Goal: Navigation & Orientation: Find specific page/section

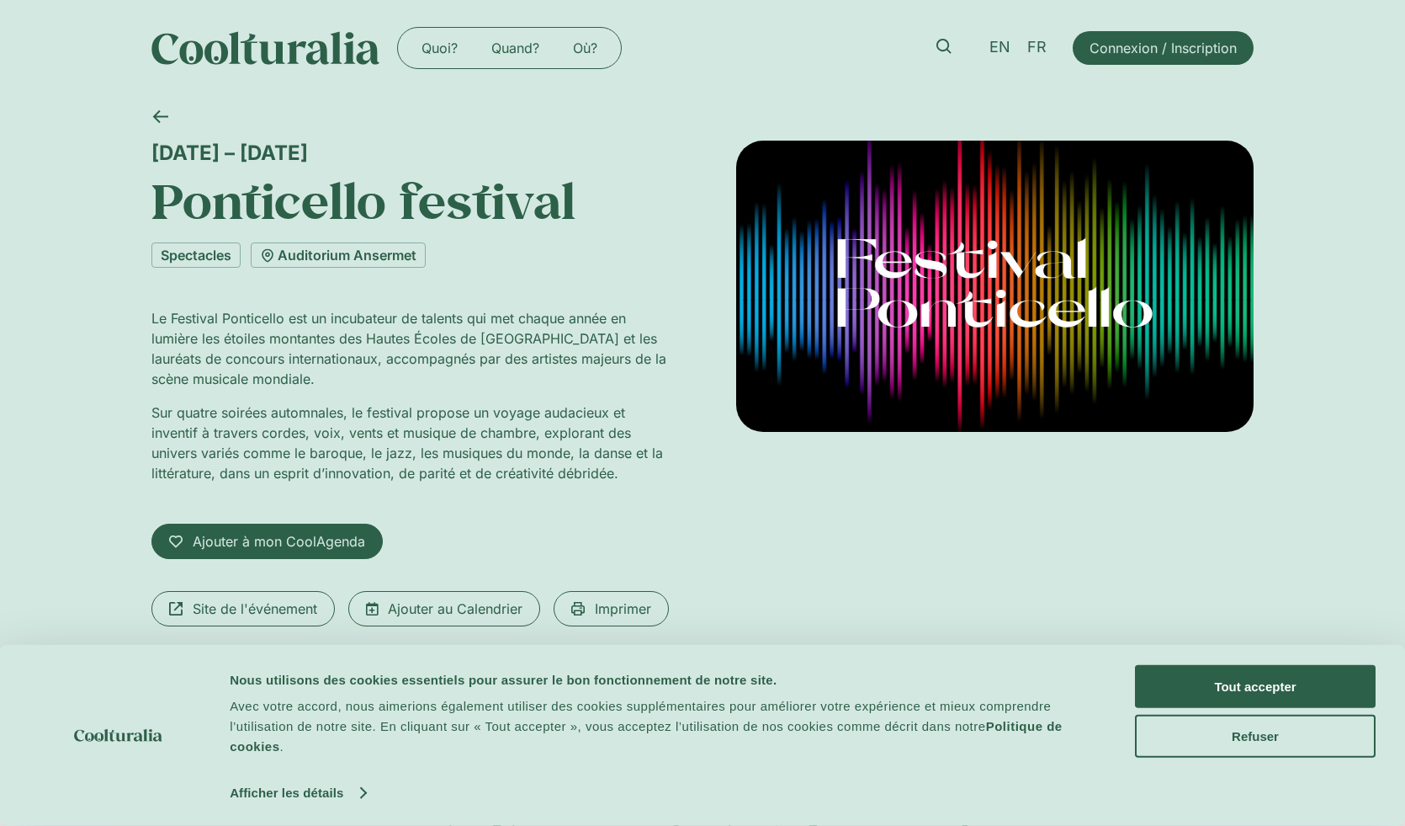
click at [260, 56] on img at bounding box center [265, 48] width 229 height 34
click at [1309, 690] on button "Tout accepter" at bounding box center [1255, 686] width 241 height 43
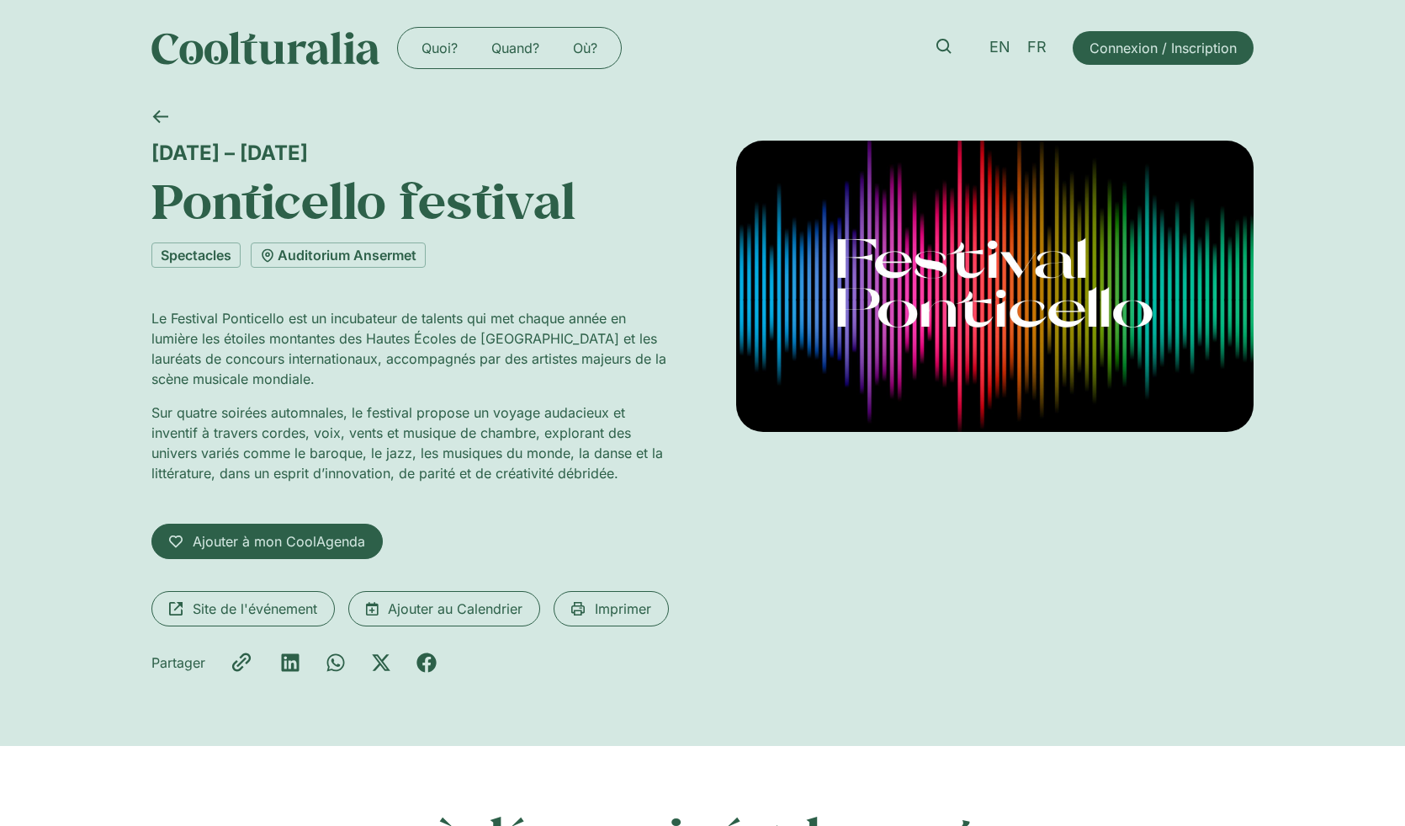
click at [1251, 685] on div at bounding box center [995, 413] width 518 height 544
click at [1250, 685] on div at bounding box center [995, 413] width 518 height 544
click at [1173, 683] on div at bounding box center [995, 413] width 518 height 544
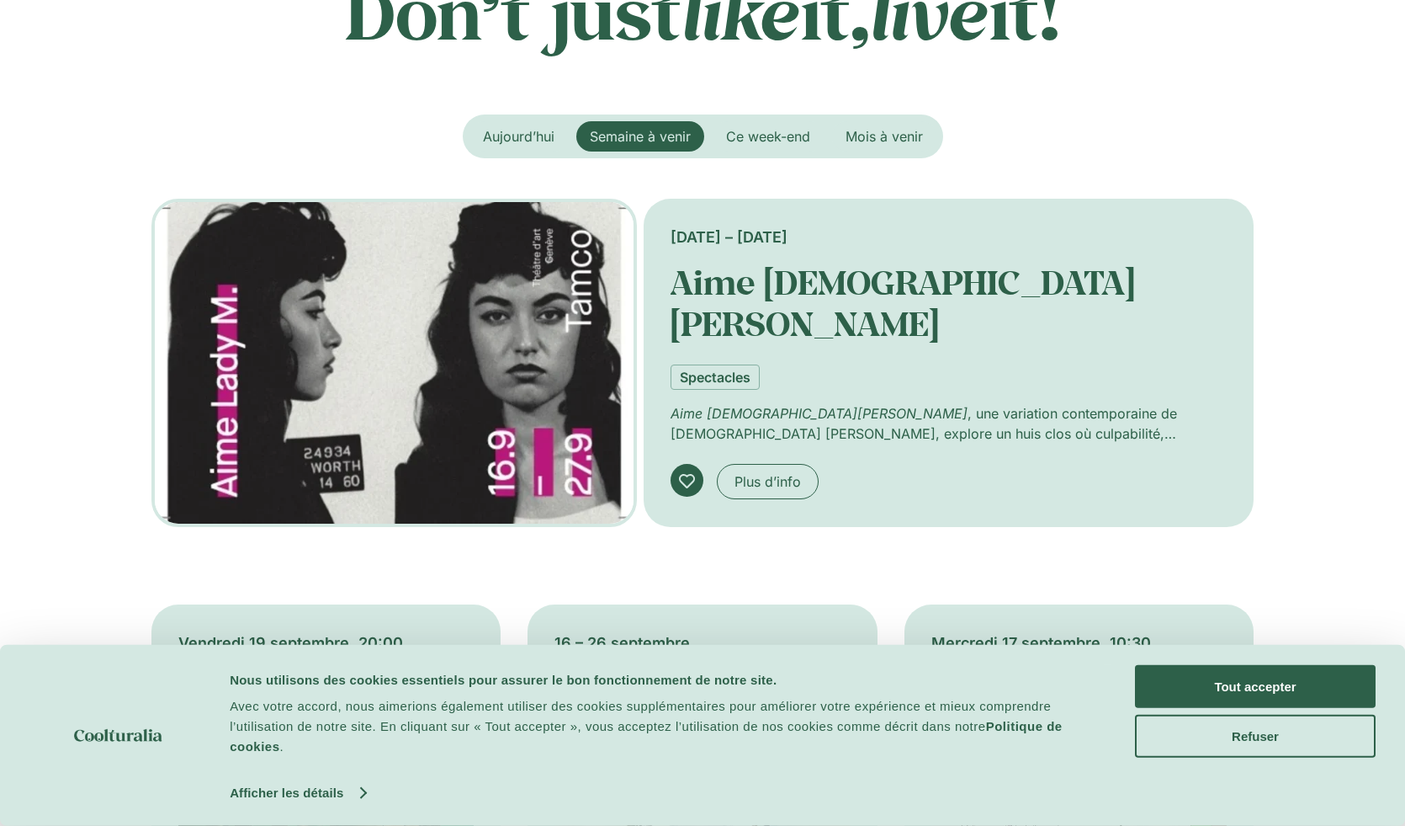
scroll to position [402, 0]
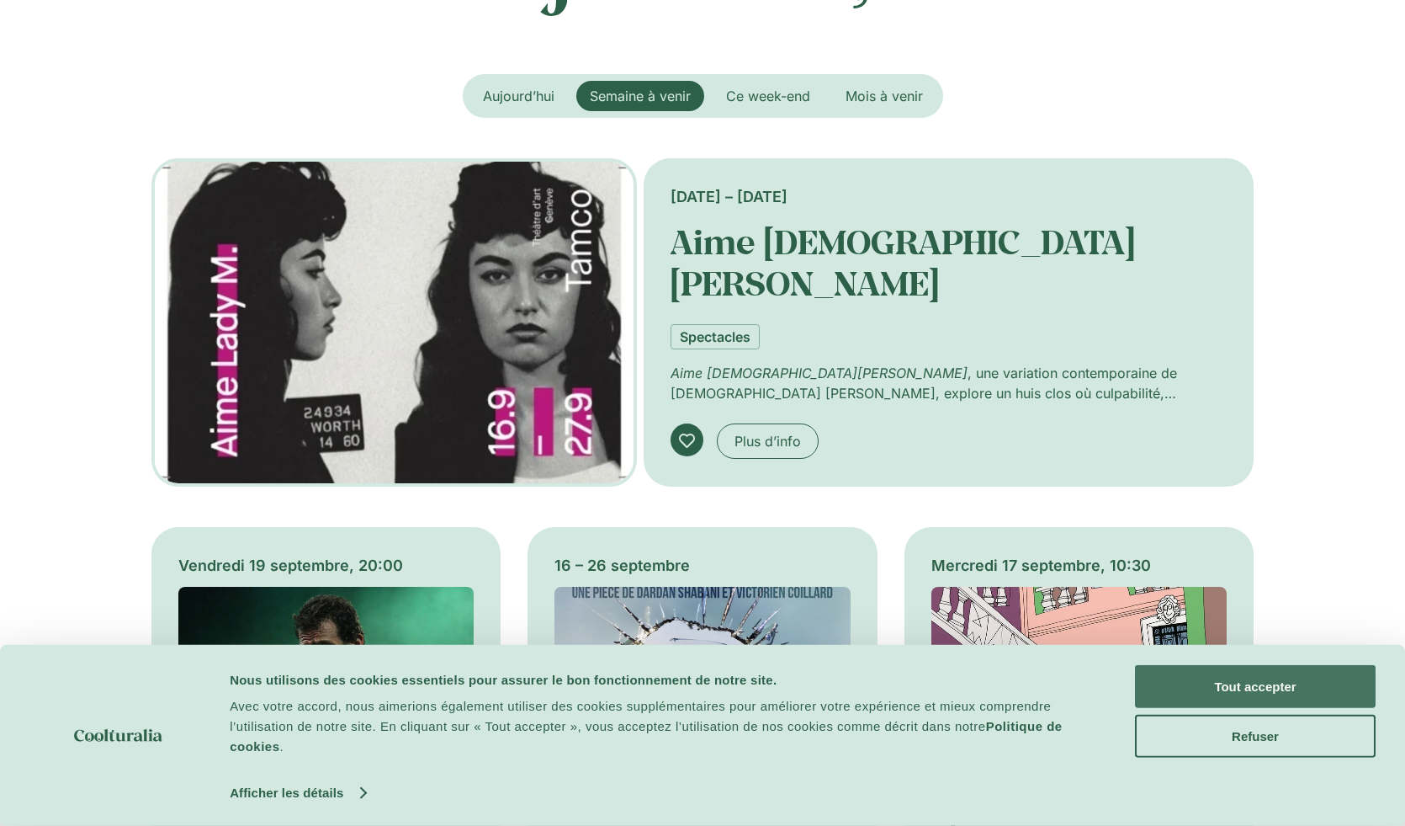
click at [1224, 688] on button "Tout accepter" at bounding box center [1255, 686] width 241 height 43
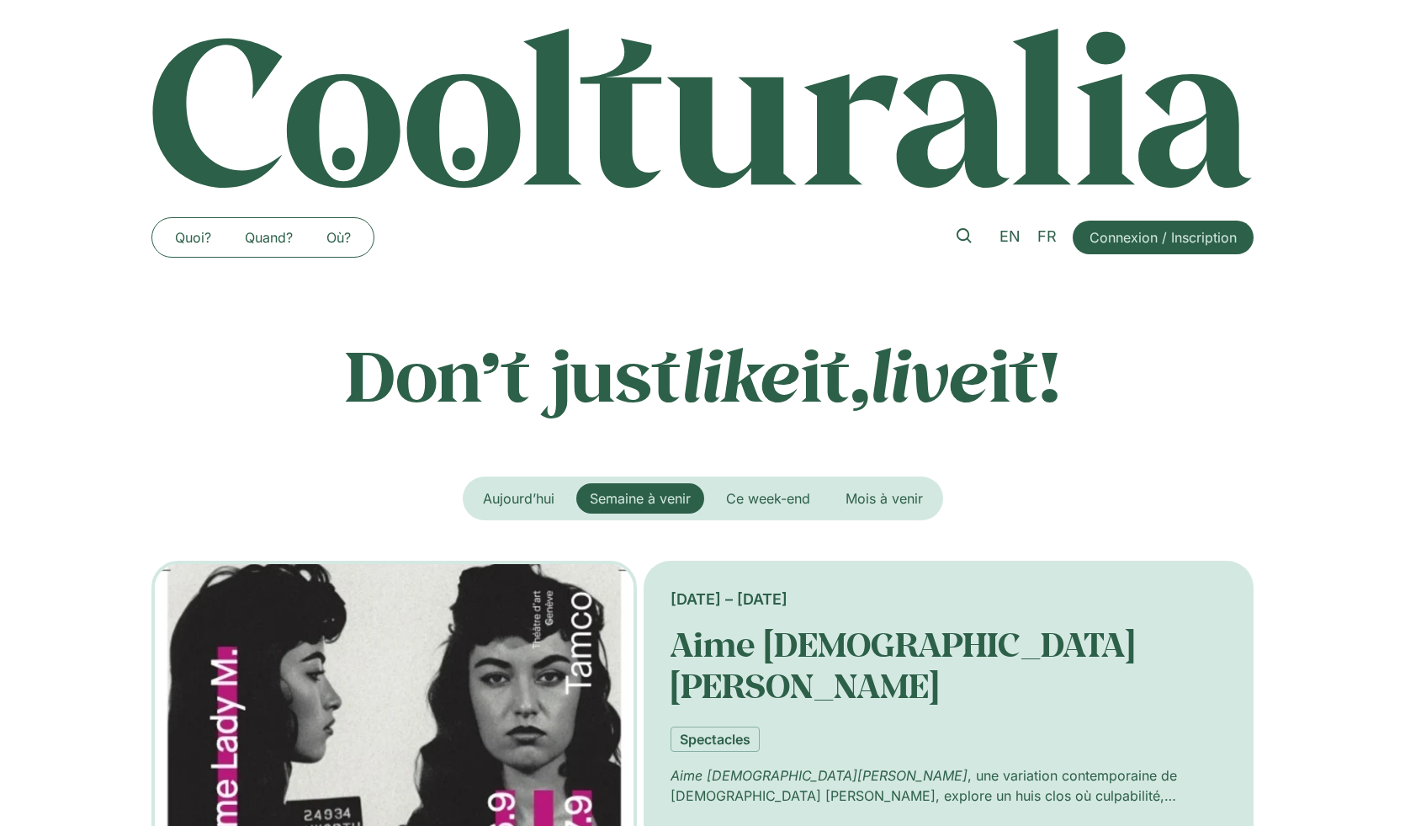
scroll to position [0, 0]
click at [1044, 236] on span "FR" at bounding box center [1047, 236] width 19 height 18
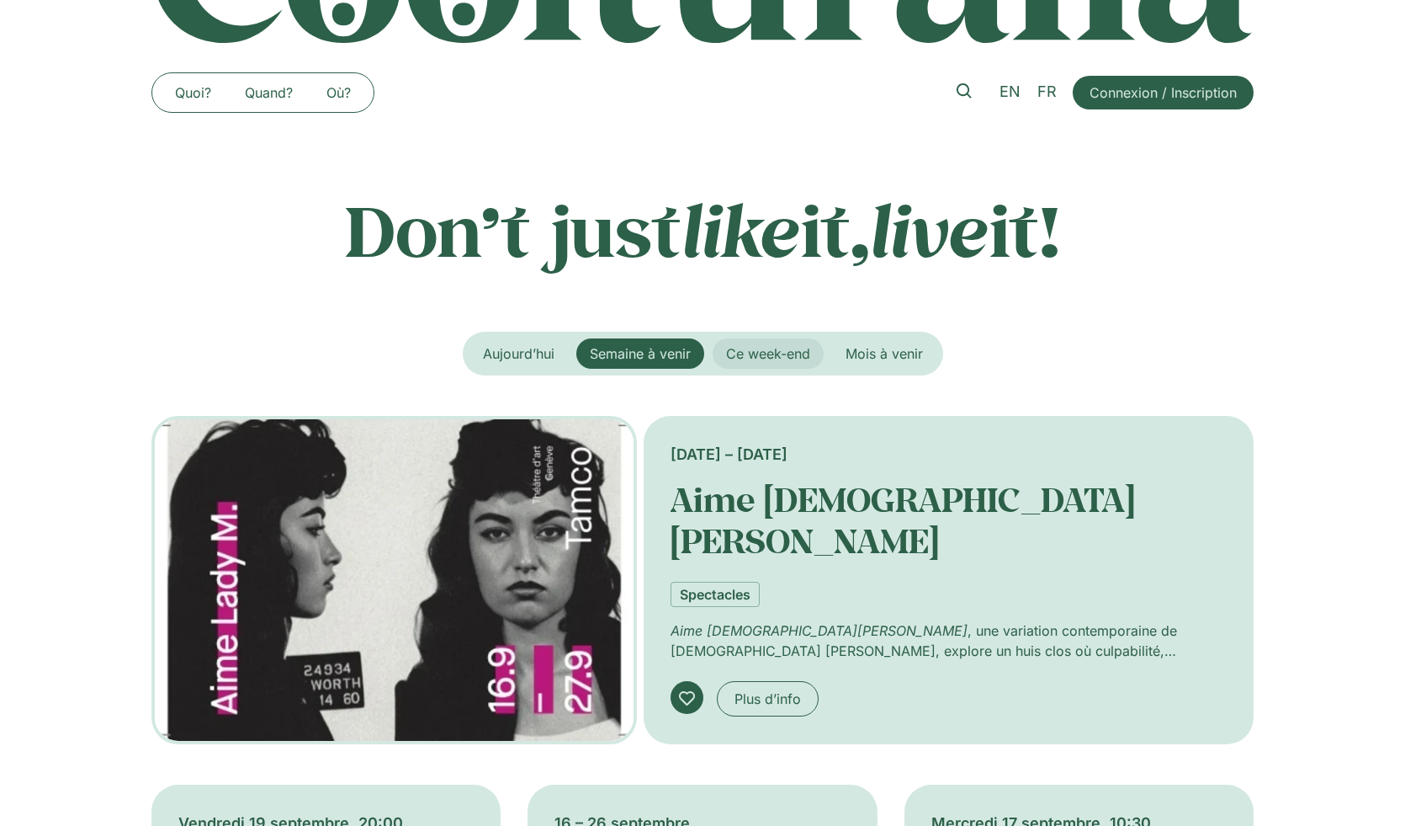
scroll to position [146, 0]
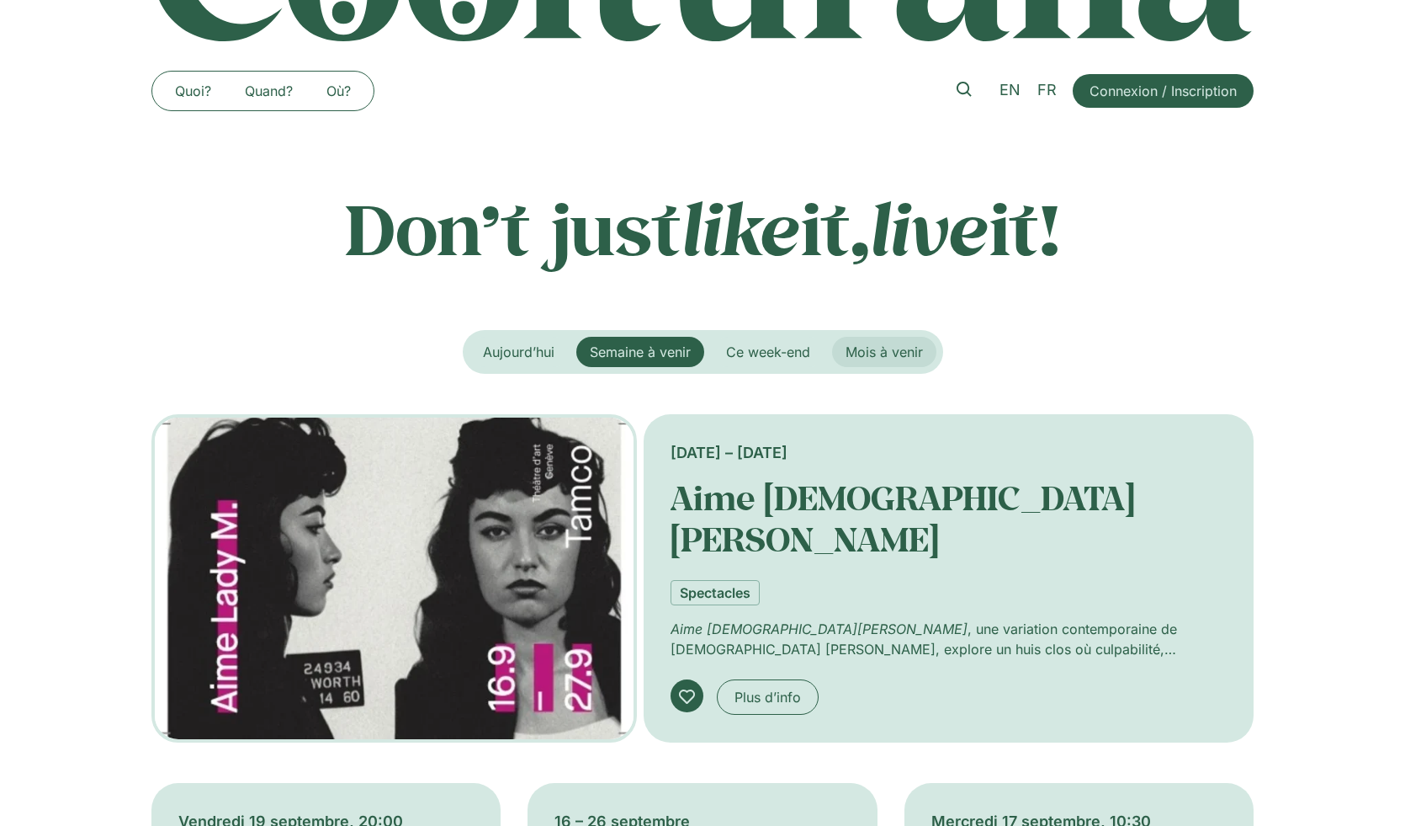
click at [885, 349] on span "Mois à venir" at bounding box center [884, 351] width 77 height 17
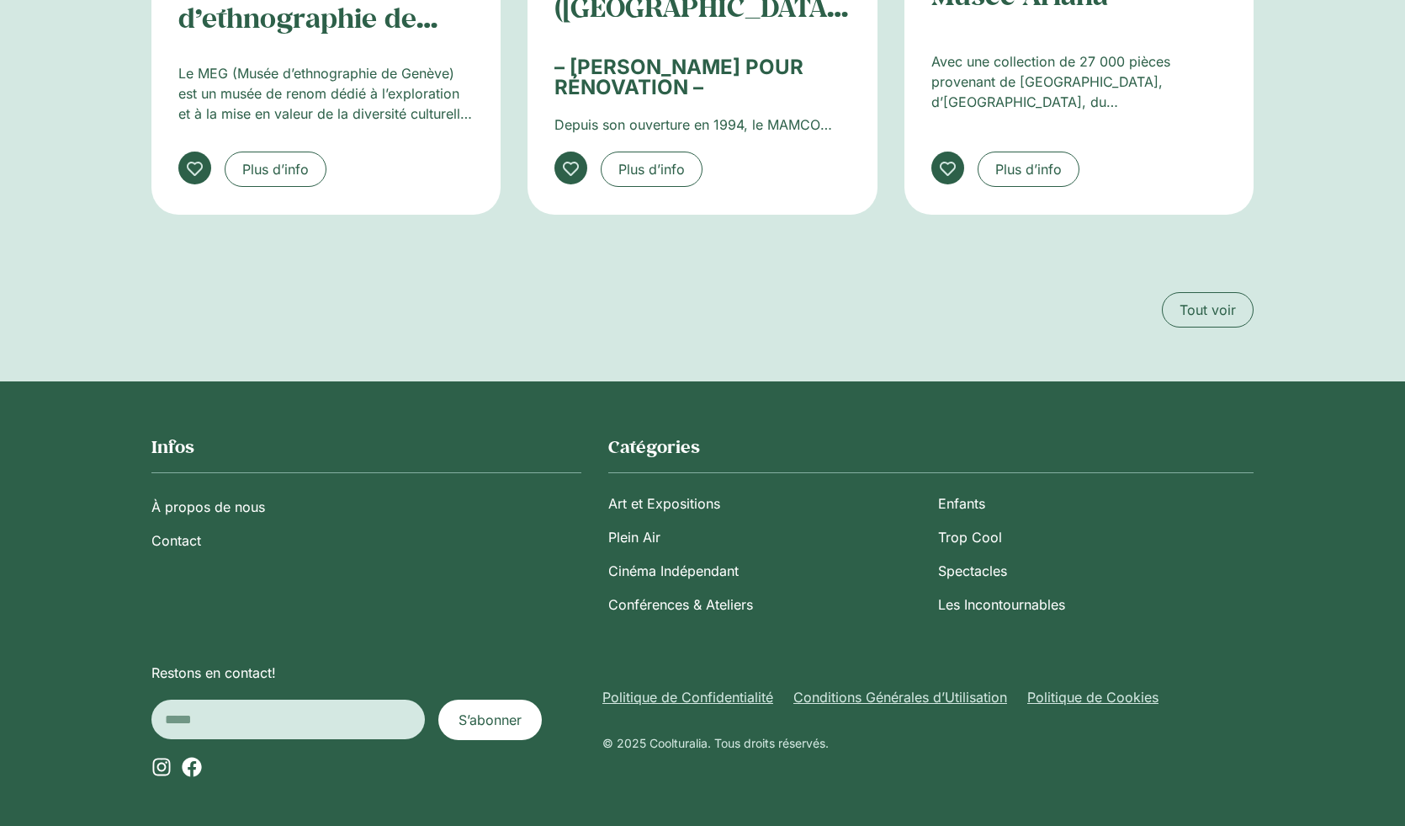
scroll to position [3210, 0]
click at [218, 498] on link "À propos de nous" at bounding box center [366, 508] width 430 height 34
click at [219, 502] on link "À propos de nous" at bounding box center [366, 508] width 430 height 34
click at [232, 502] on link "À propos de nous" at bounding box center [366, 508] width 430 height 34
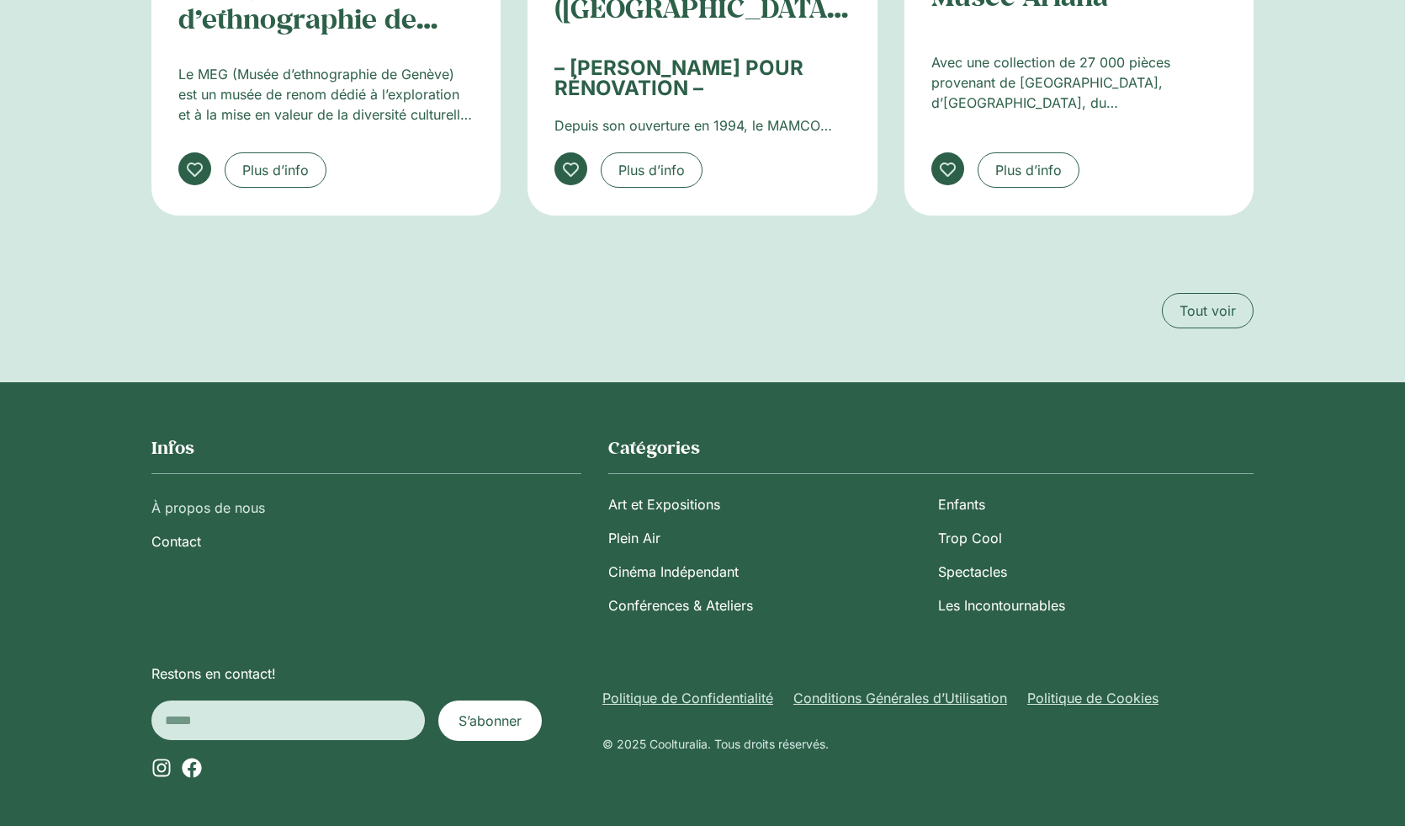
click at [231, 502] on link "À propos de nous" at bounding box center [366, 508] width 430 height 34
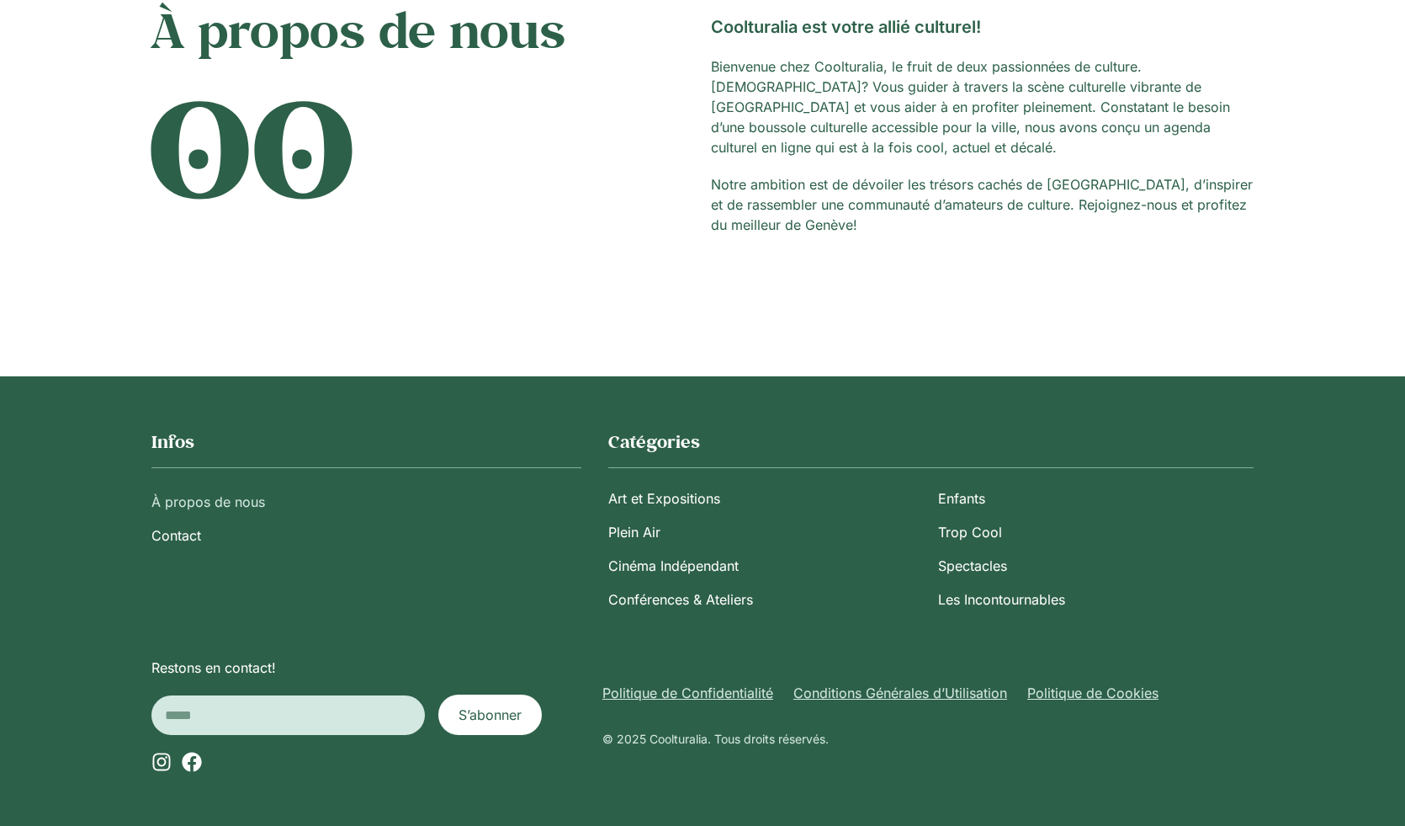
scroll to position [183, 0]
click at [172, 534] on link "Contact" at bounding box center [366, 535] width 430 height 34
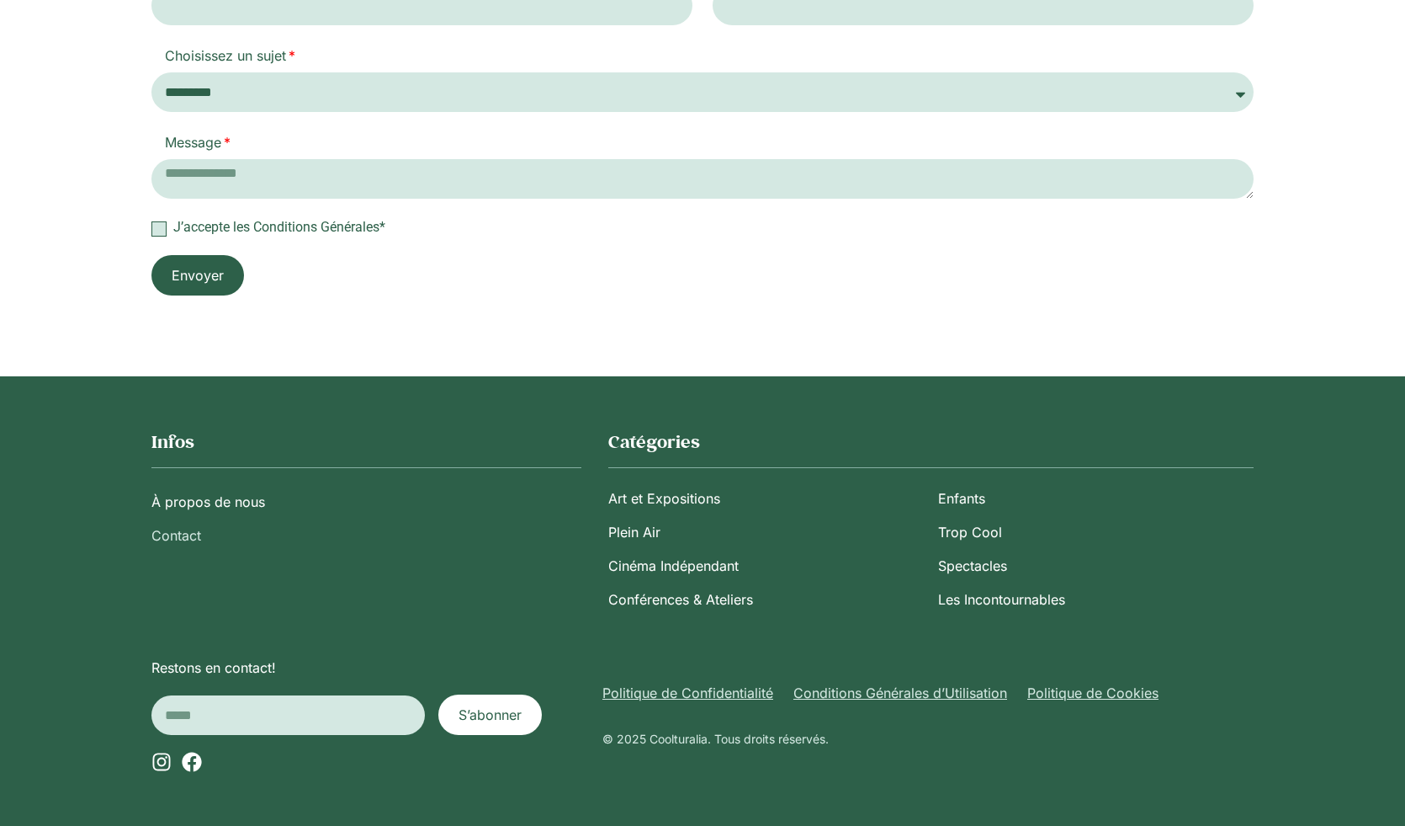
scroll to position [458, 0]
click at [199, 498] on link "À propos de nous" at bounding box center [366, 502] width 430 height 34
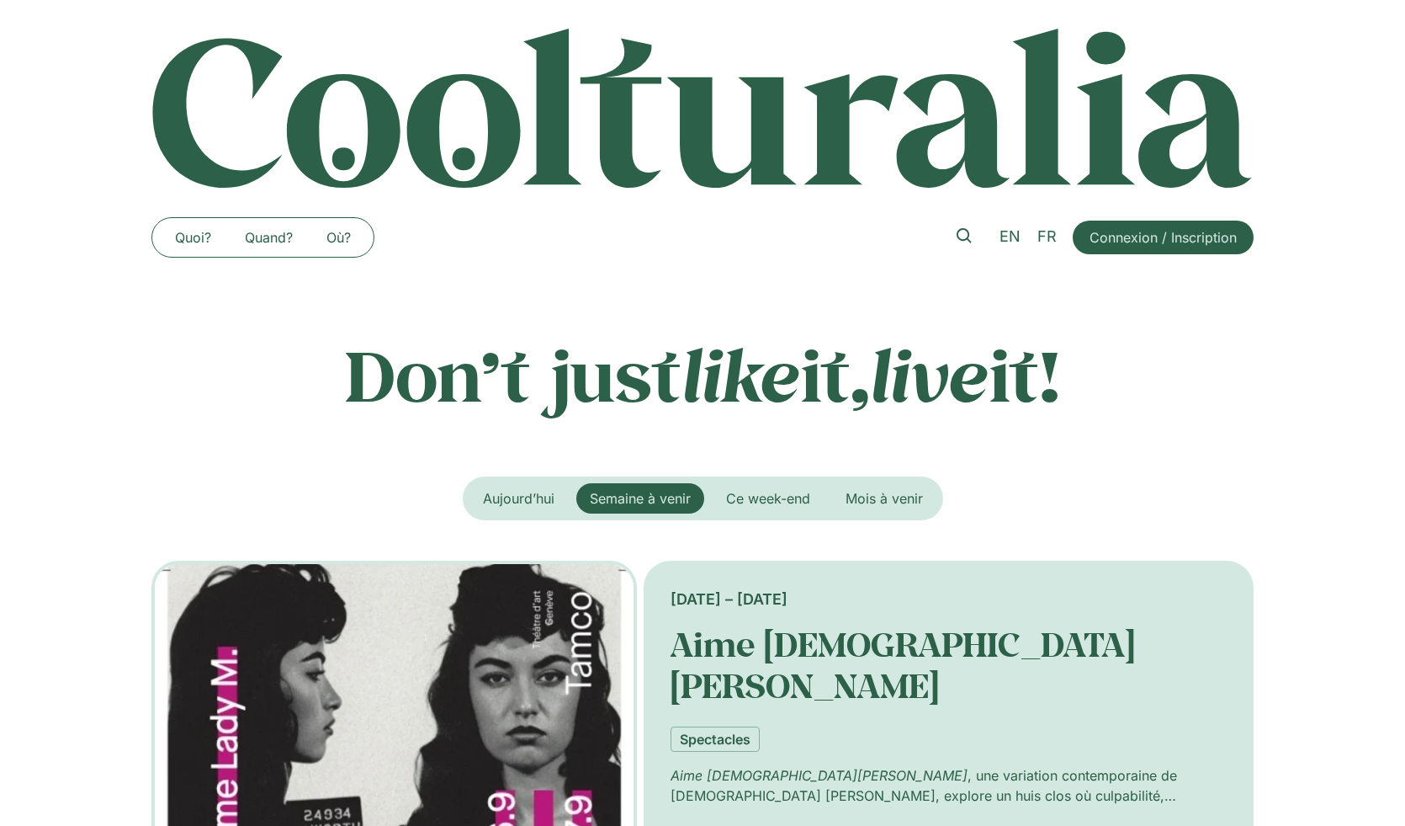
scroll to position [3210, 0]
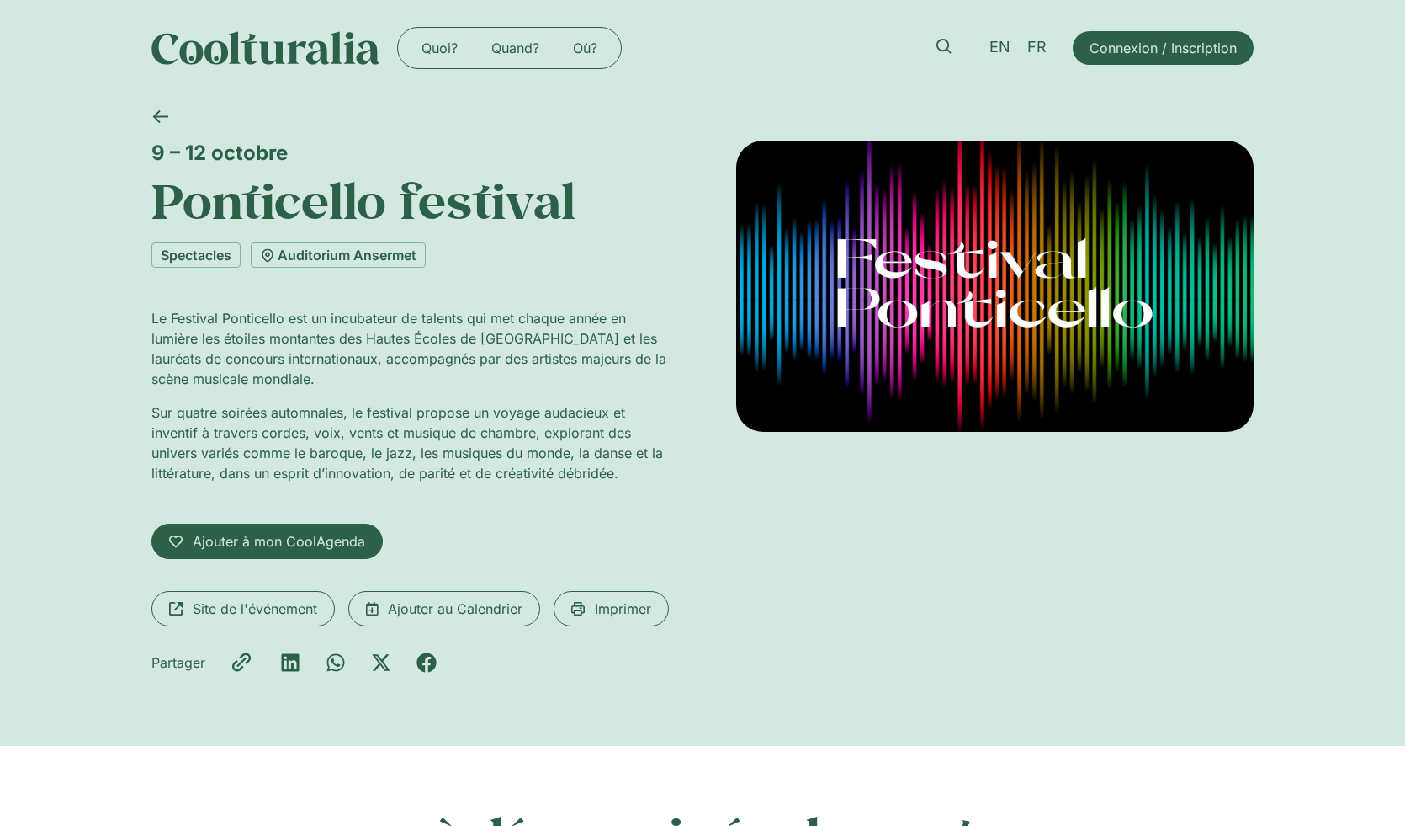
scroll to position [174, 0]
